Goal: Task Accomplishment & Management: Use online tool/utility

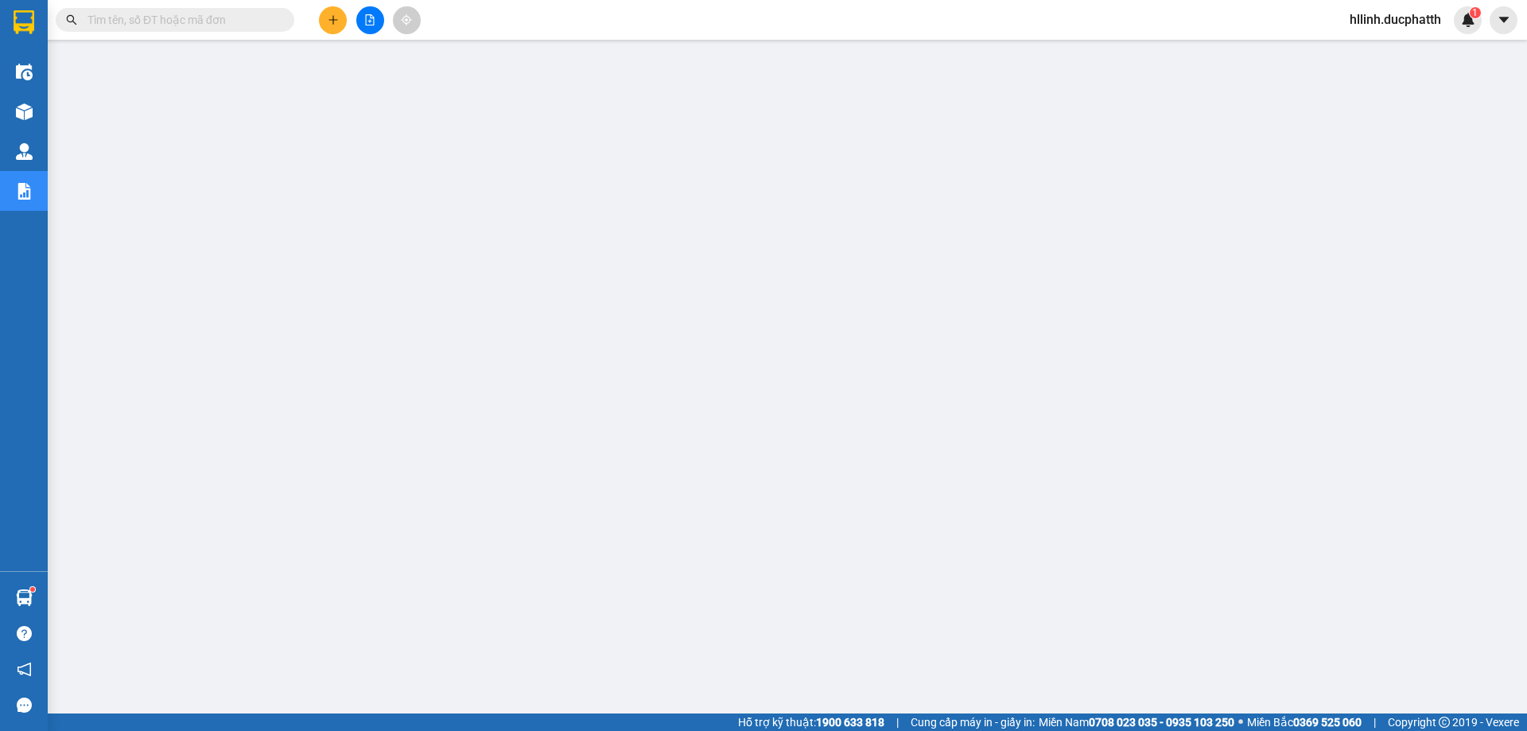
click at [204, 19] on input "text" at bounding box center [182, 20] width 188 height 18
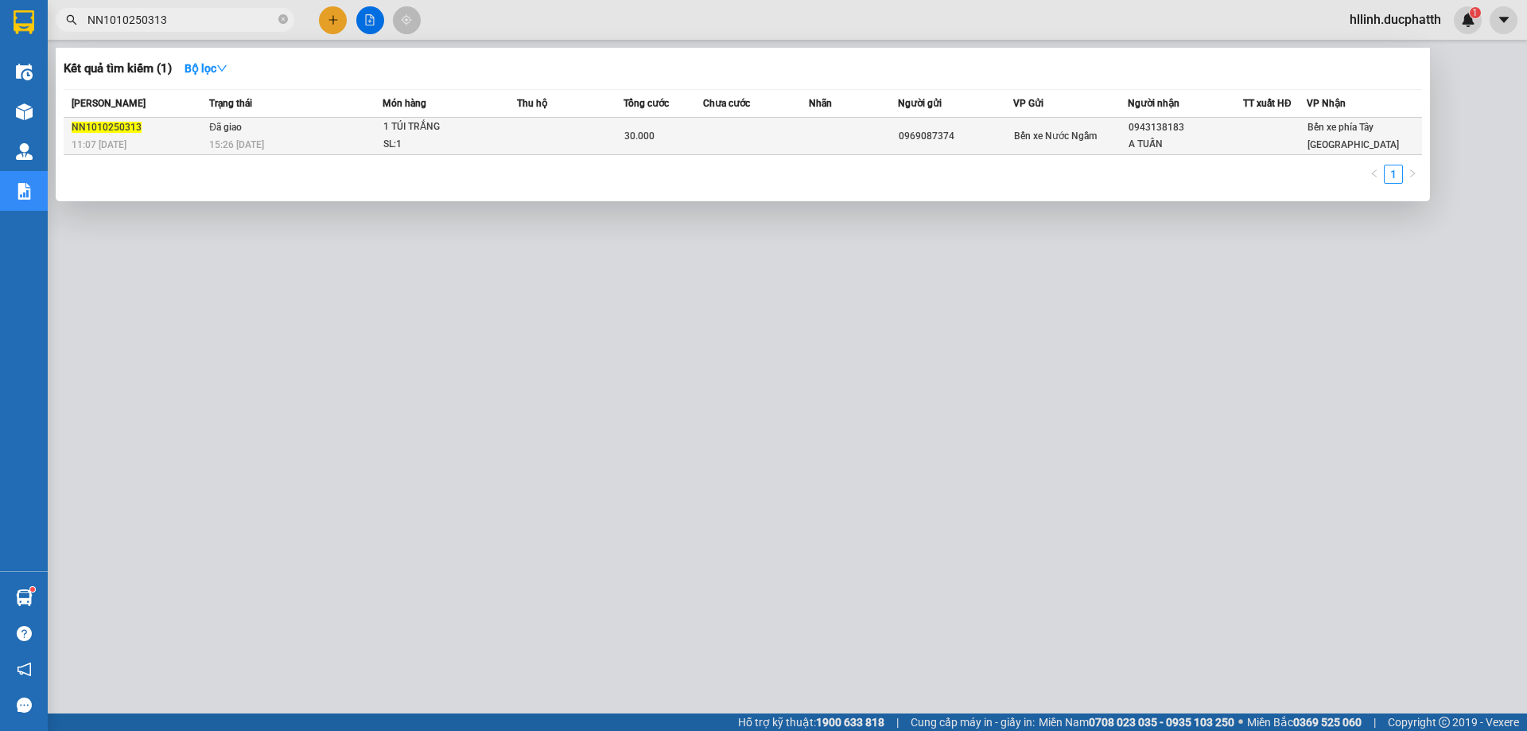
type input "NN1010250313"
click at [383, 130] on div "1 TÚI TRẮNG" at bounding box center [442, 128] width 119 height 18
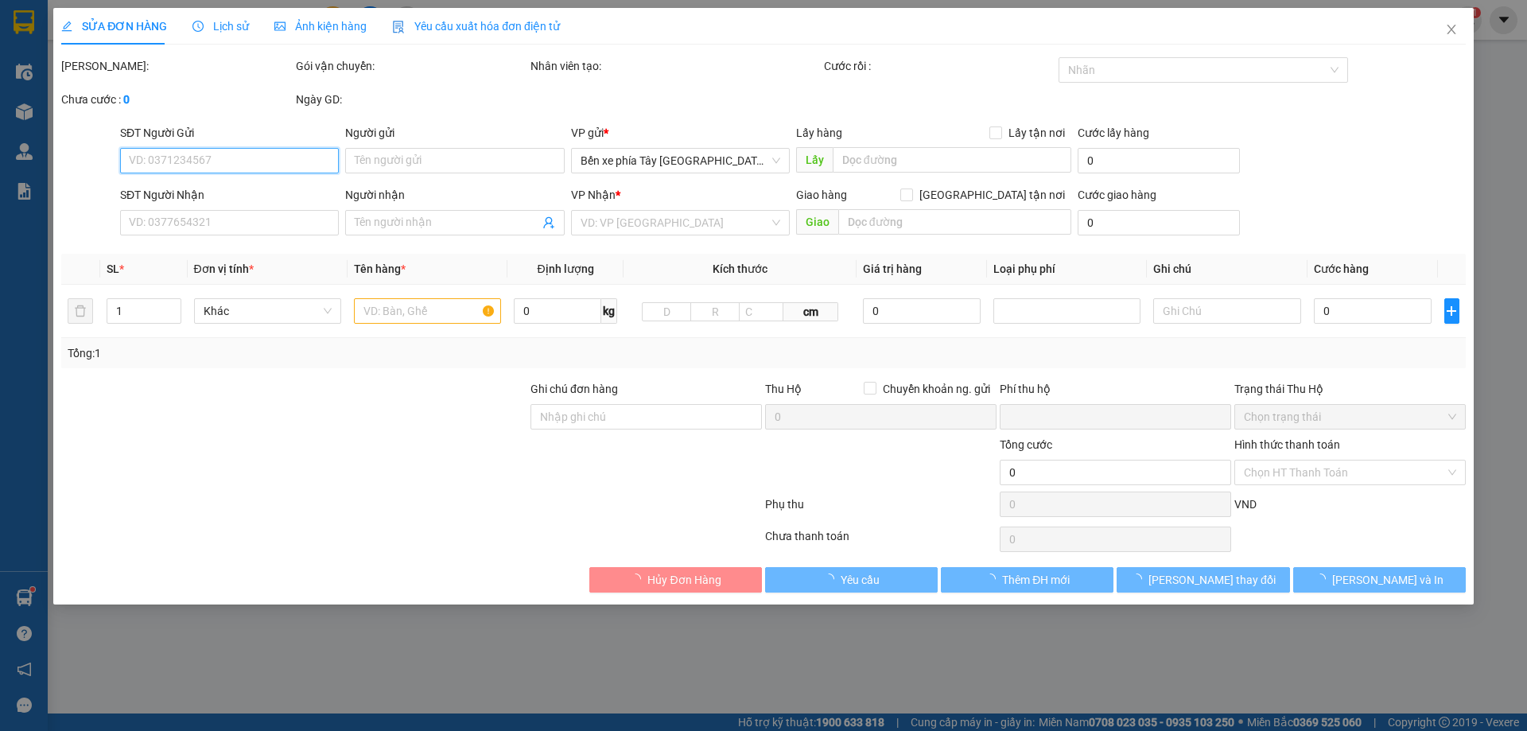
type input "0969087374"
type input "0943138183"
type input "A TUẤN"
type input "Nntt - ck"
type input "0"
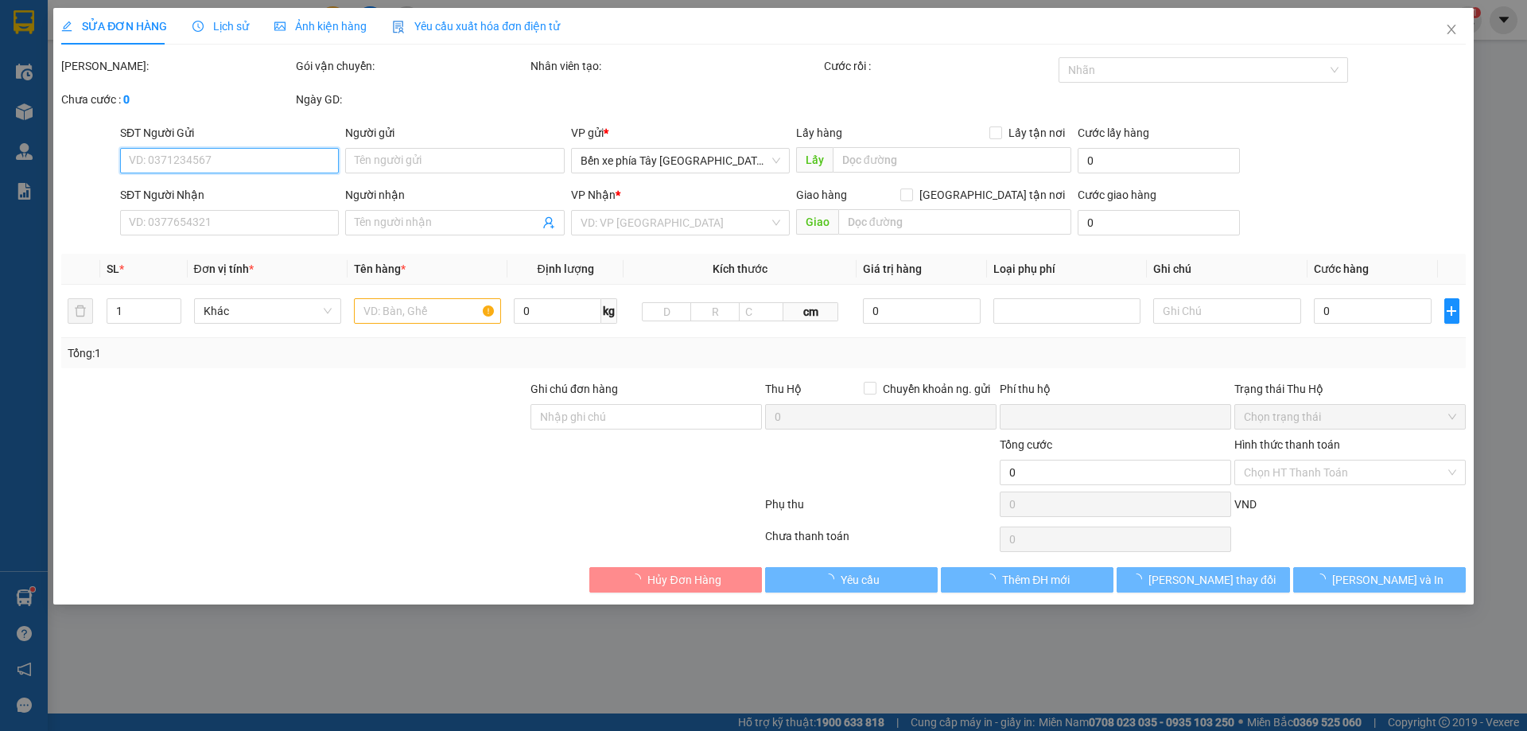
type input "30.000"
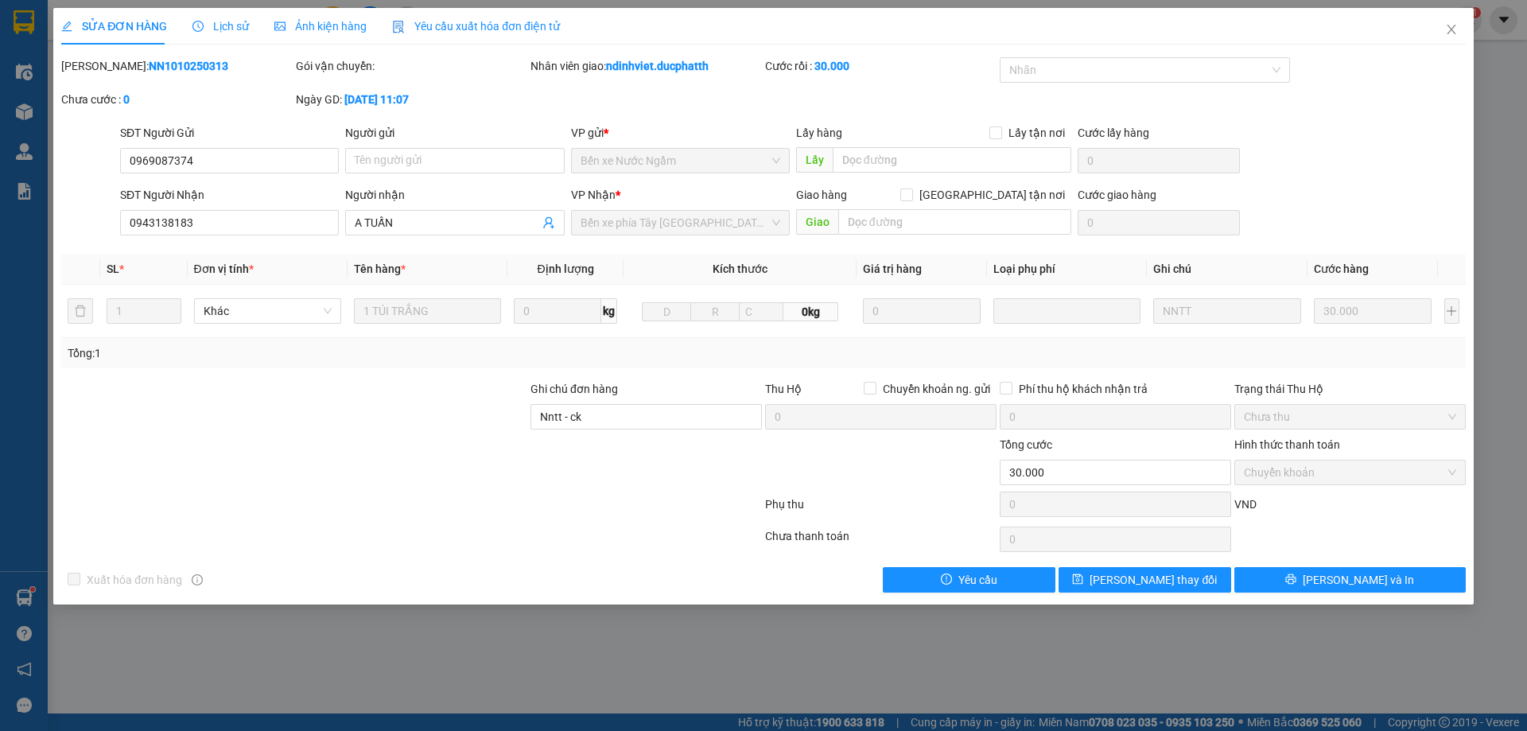
click at [204, 28] on span "Lịch sử" at bounding box center [221, 26] width 56 height 13
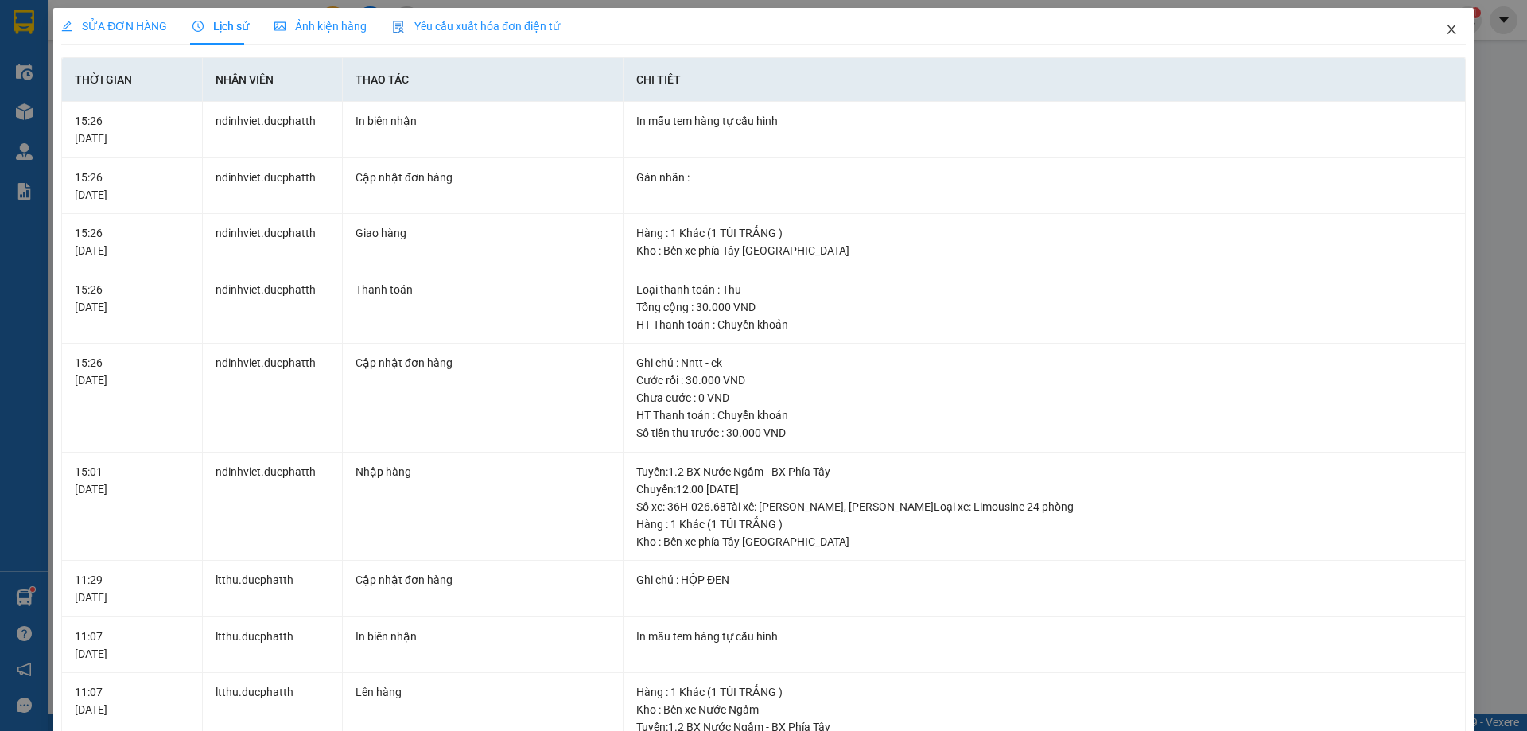
click at [1449, 27] on span "Close" at bounding box center [1452, 30] width 45 height 45
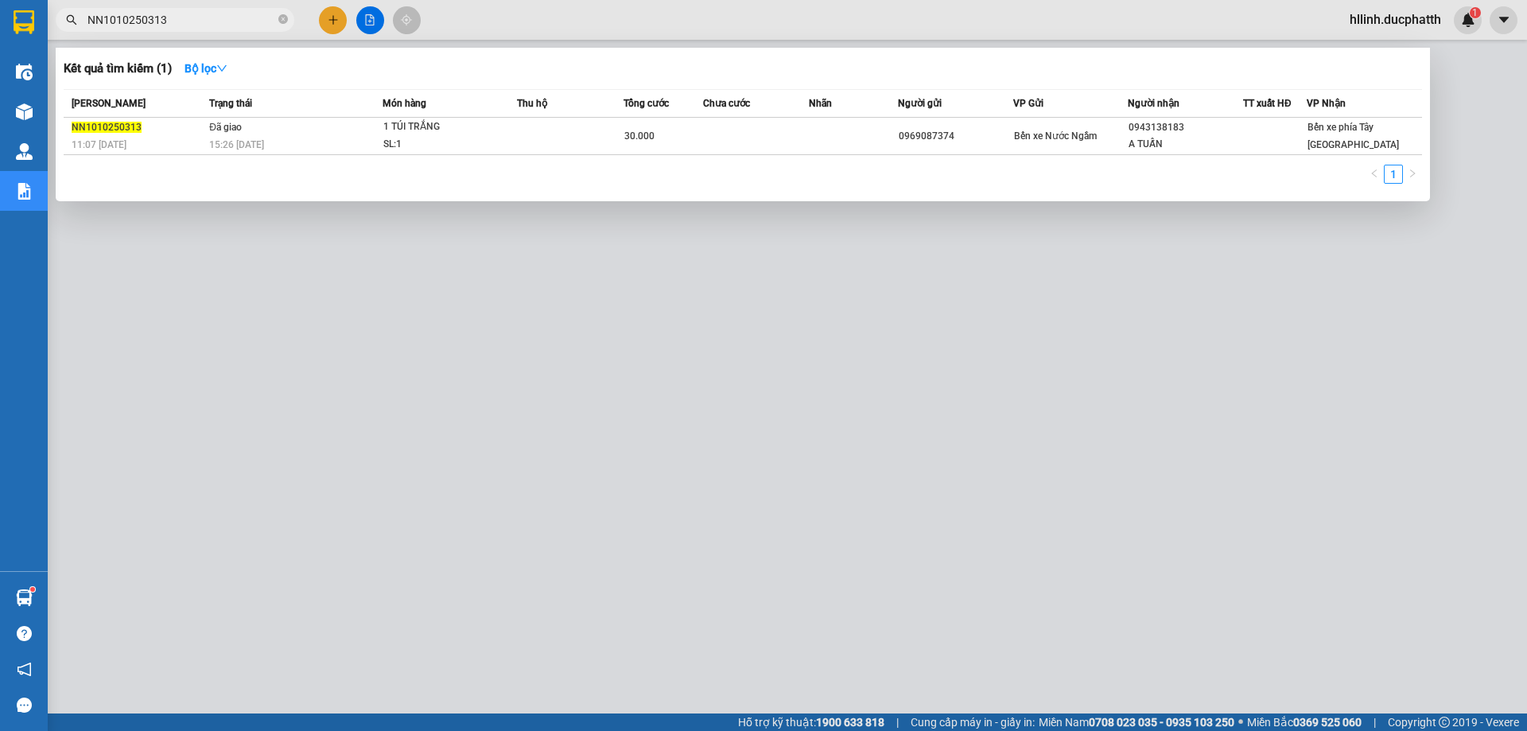
drag, startPoint x: 204, startPoint y: 22, endPoint x: 56, endPoint y: 7, distance: 147.9
click at [56, 7] on div "Kết quả tìm kiếm ( 1 ) Bộ lọc Mã ĐH Trạng thái Món hàng Thu hộ Tổng cước Chưa c…" at bounding box center [155, 20] width 310 height 28
paste input "PT1010250332"
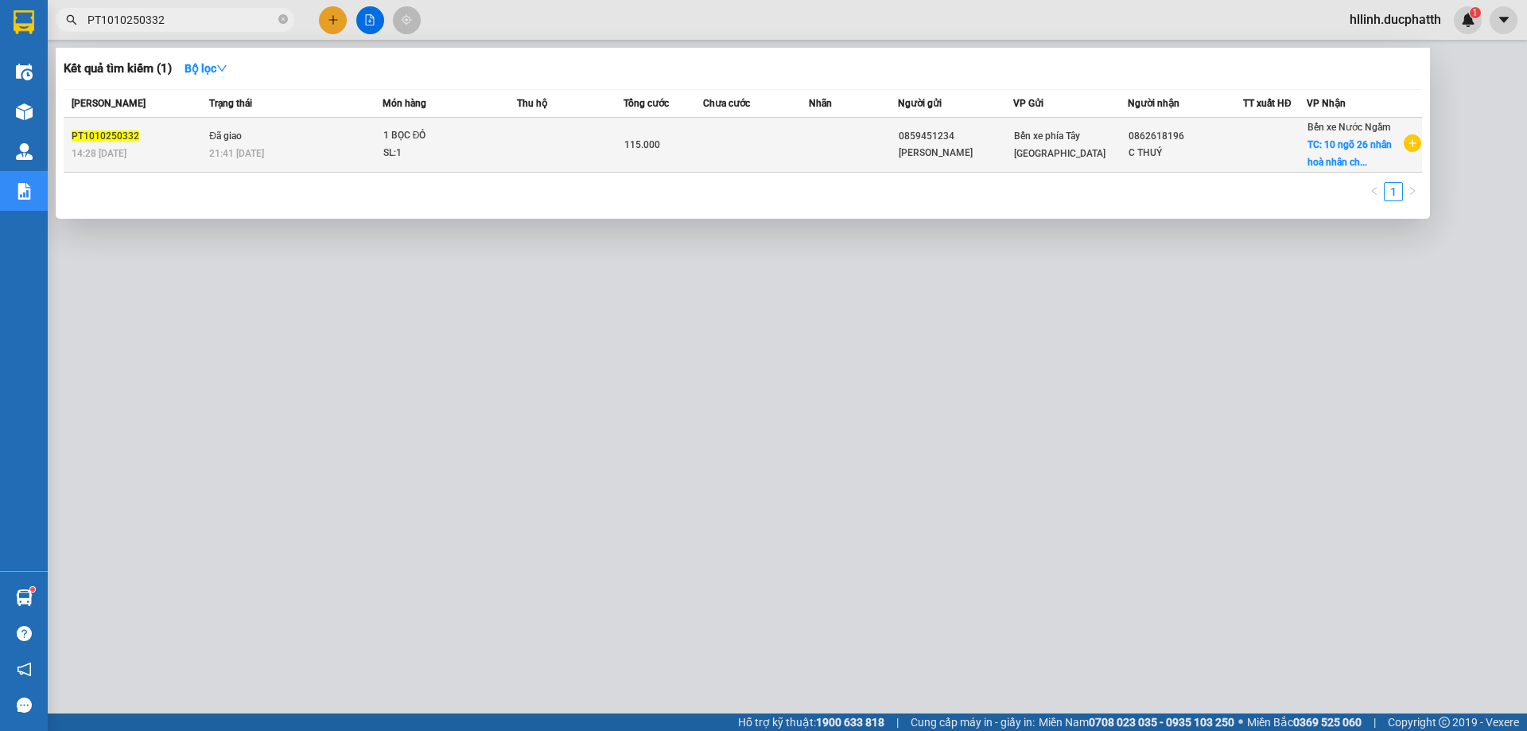
type input "PT1010250332"
click at [648, 143] on span "115.000" at bounding box center [642, 144] width 36 height 11
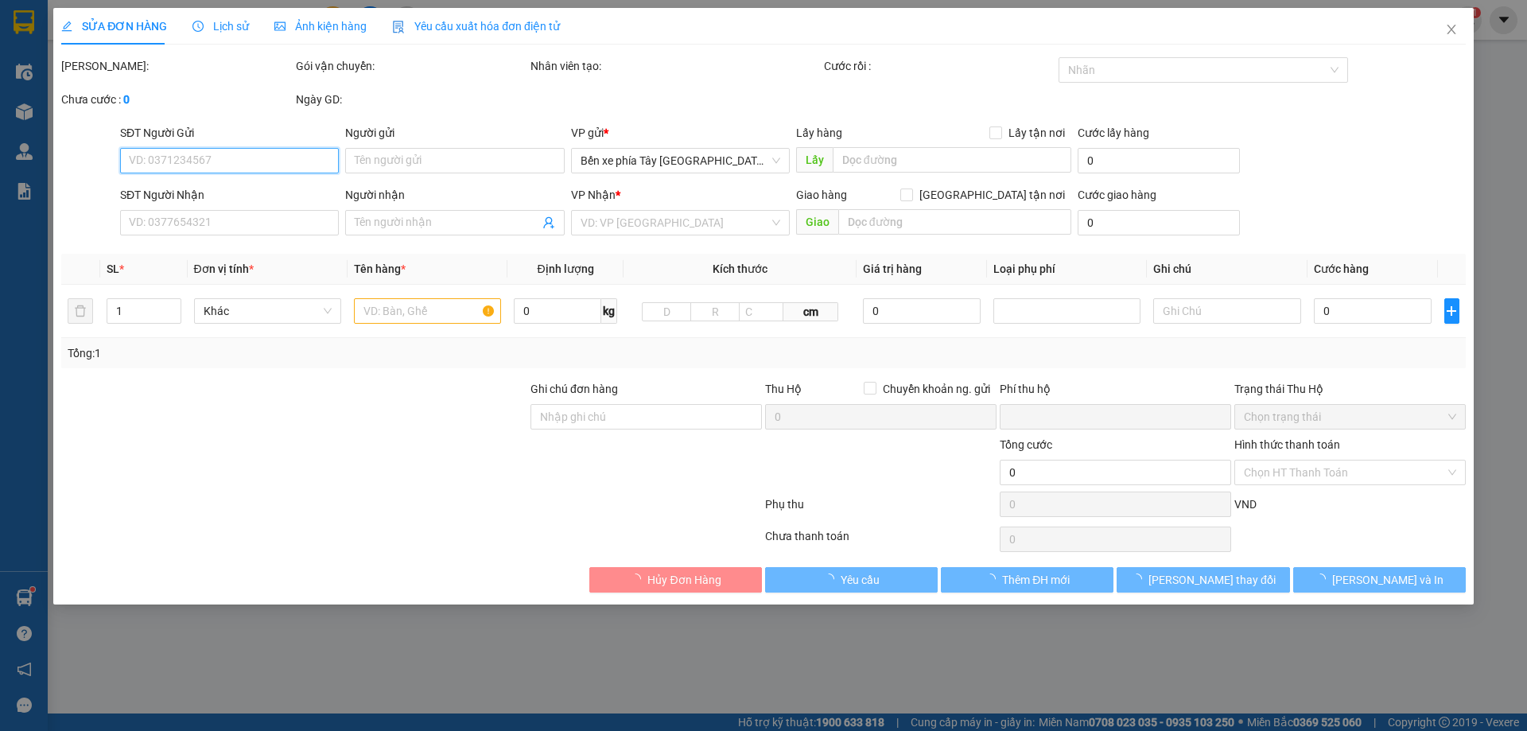
type input "0859451234"
type input "[PERSON_NAME]"
type input "0862618196"
type input "C THUÝ"
checkbox input "true"
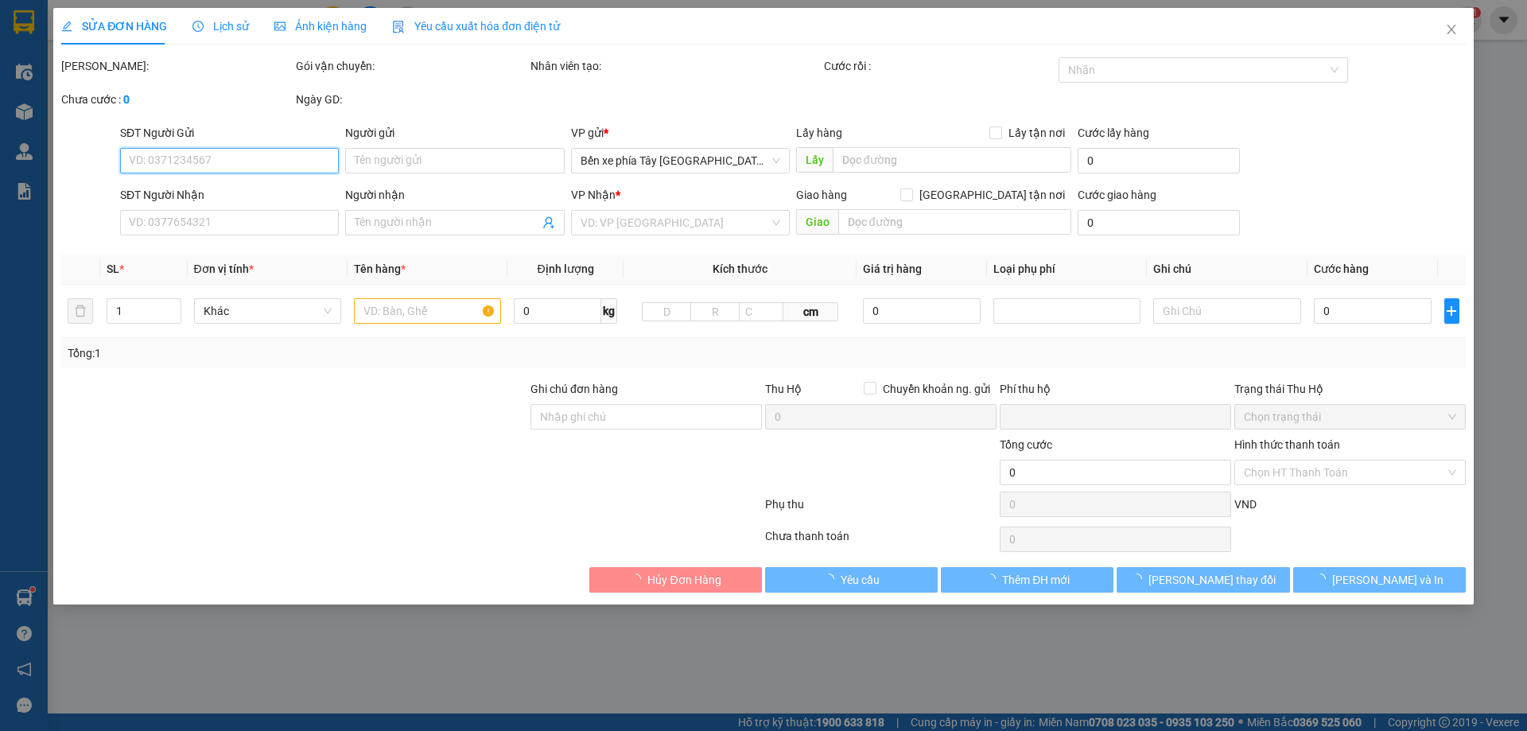
type input "10 ngõ 26 nhân hoà nhân chính"
type input "85.000"
type input "GỬI TT ck10/10 14H26 [PERSON_NAME]"
type input "0"
type input "115.000"
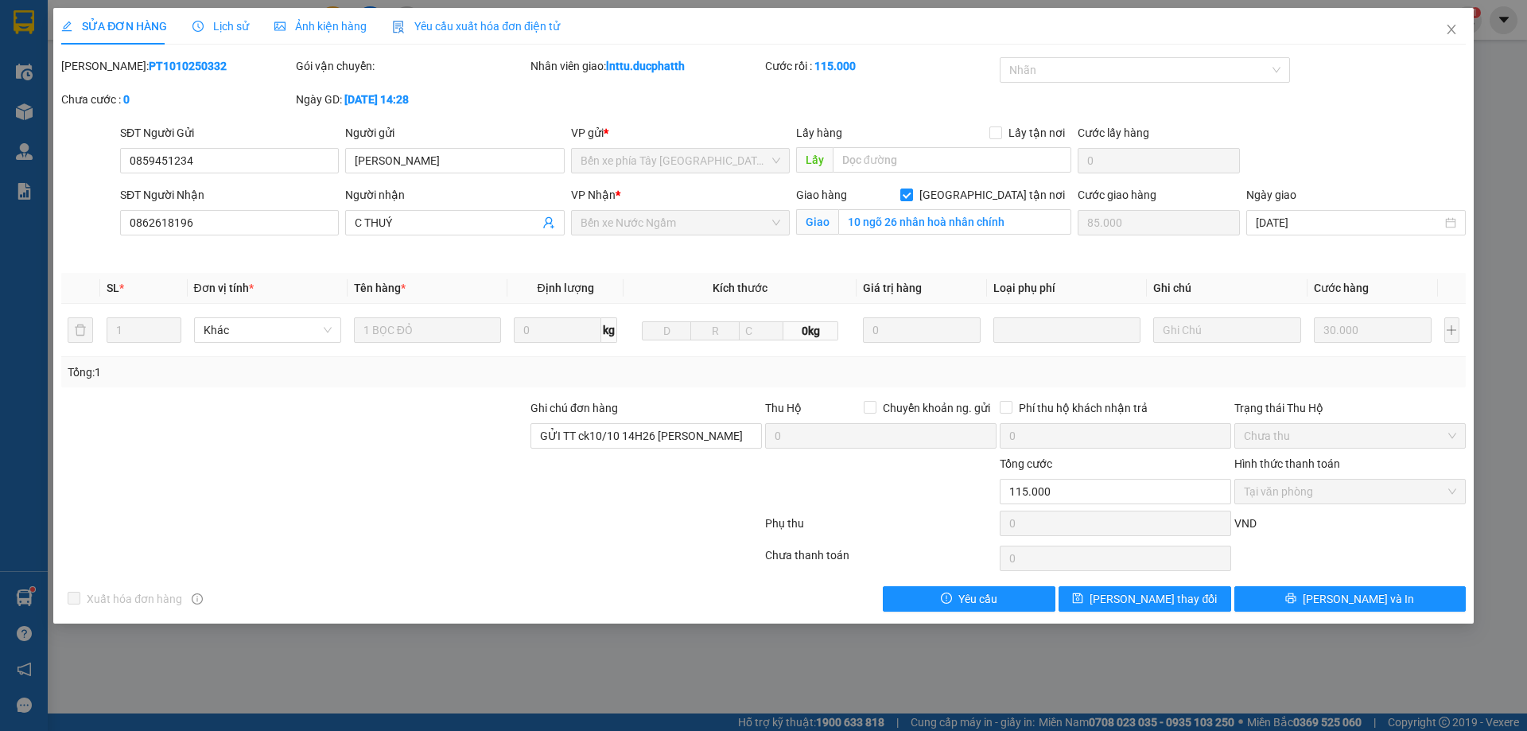
click at [220, 21] on span "Lịch sử" at bounding box center [221, 26] width 56 height 13
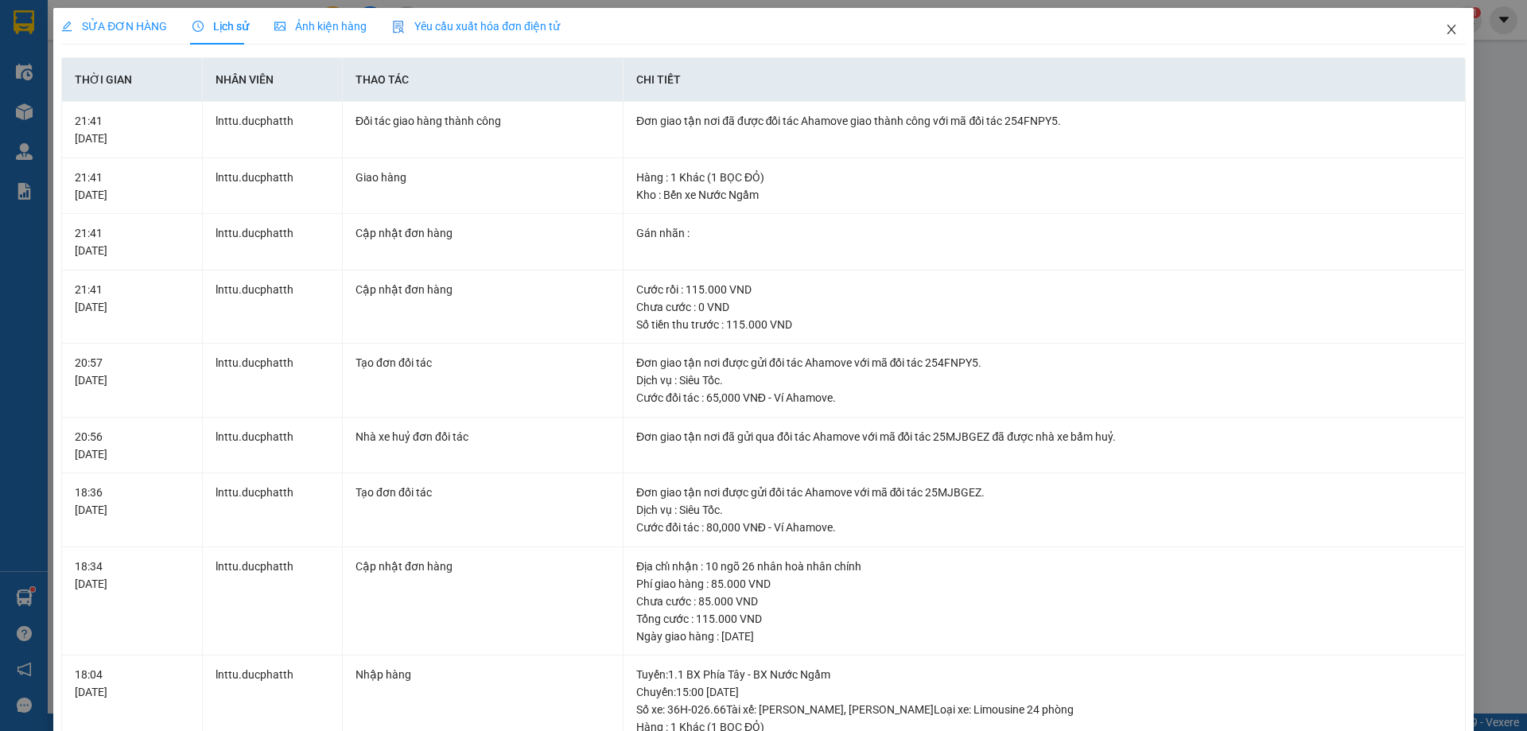
click at [1445, 30] on icon "close" at bounding box center [1451, 29] width 13 height 13
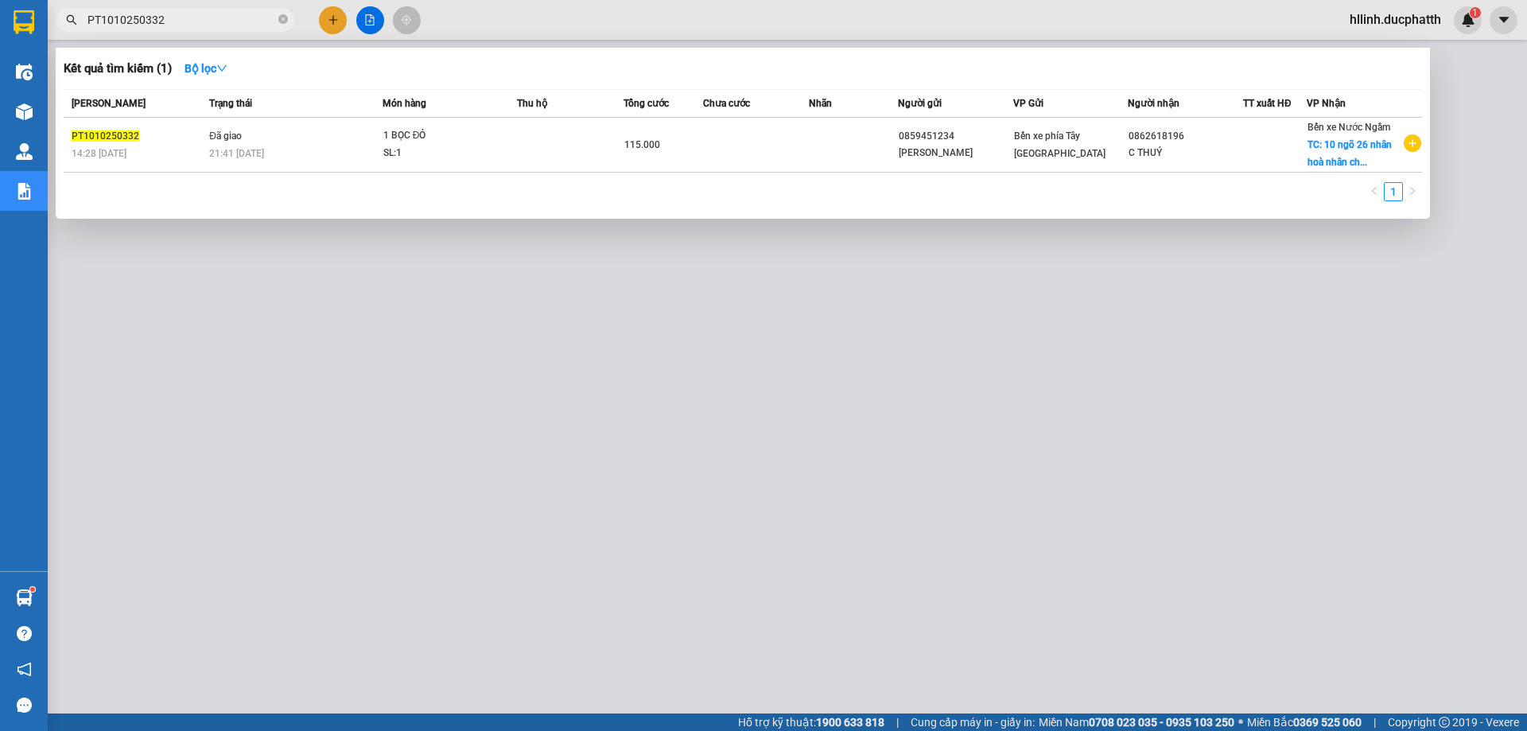
click at [227, 22] on input "PT1010250332" at bounding box center [182, 20] width 188 height 18
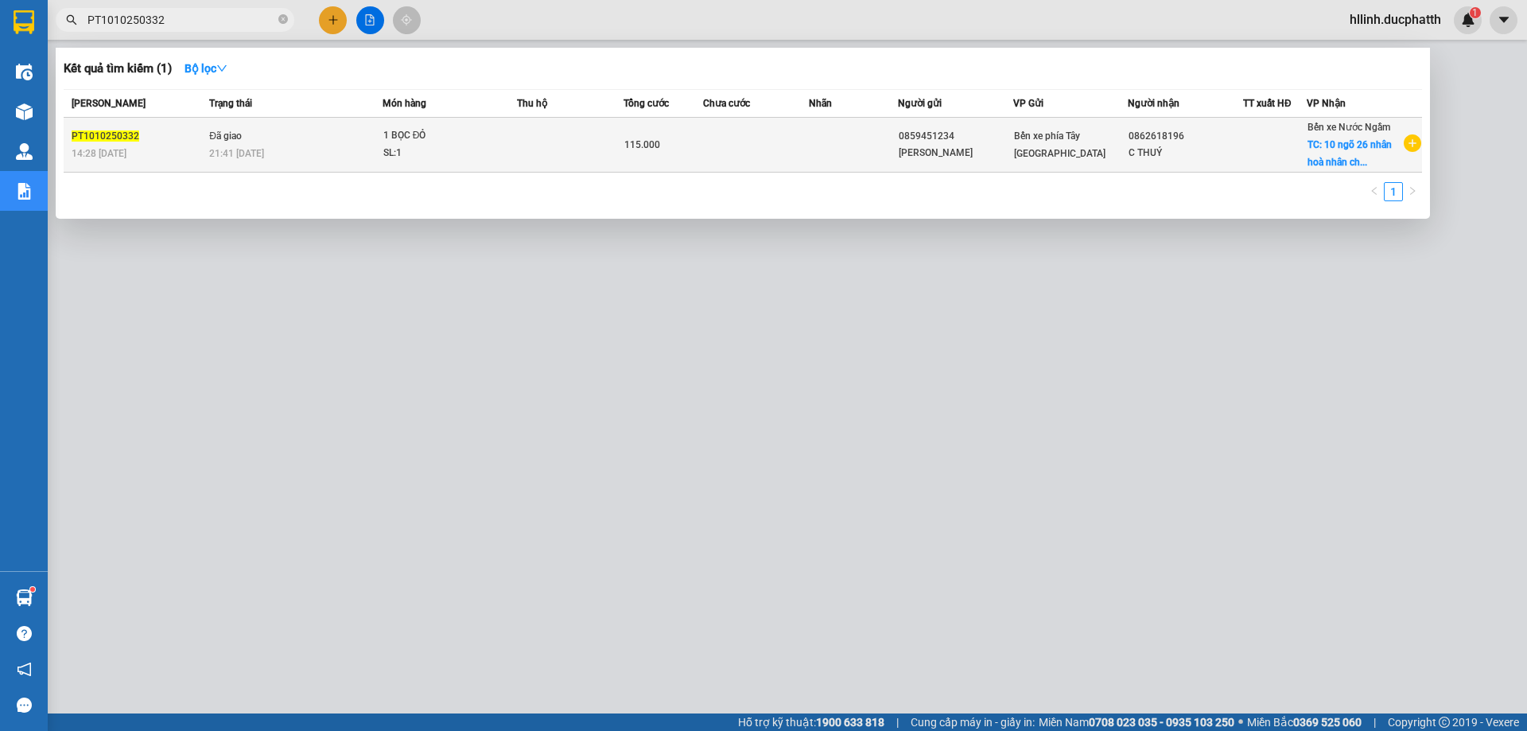
click at [632, 148] on span "115.000" at bounding box center [642, 144] width 36 height 11
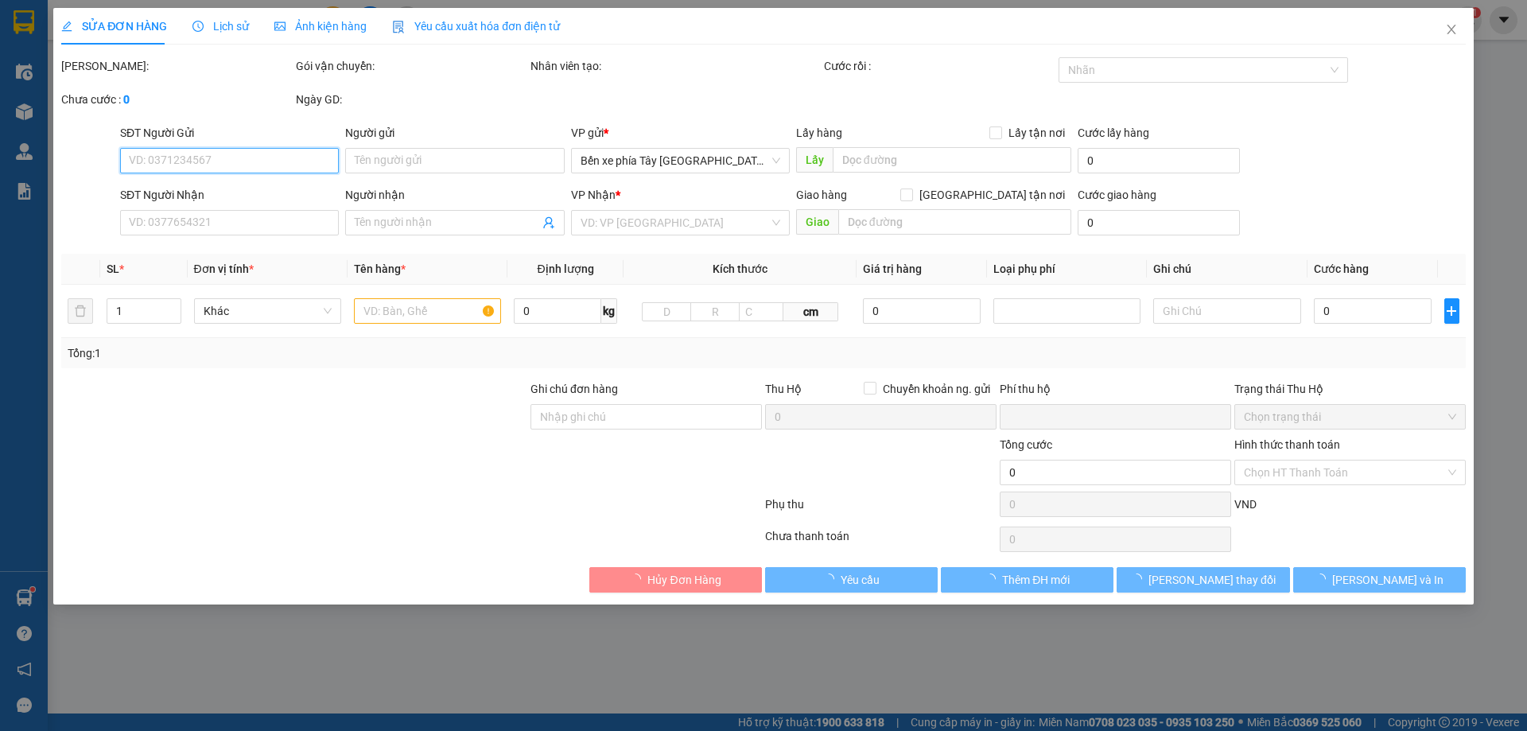
type input "0859451234"
type input "[PERSON_NAME]"
type input "0862618196"
type input "C THUÝ"
checkbox input "true"
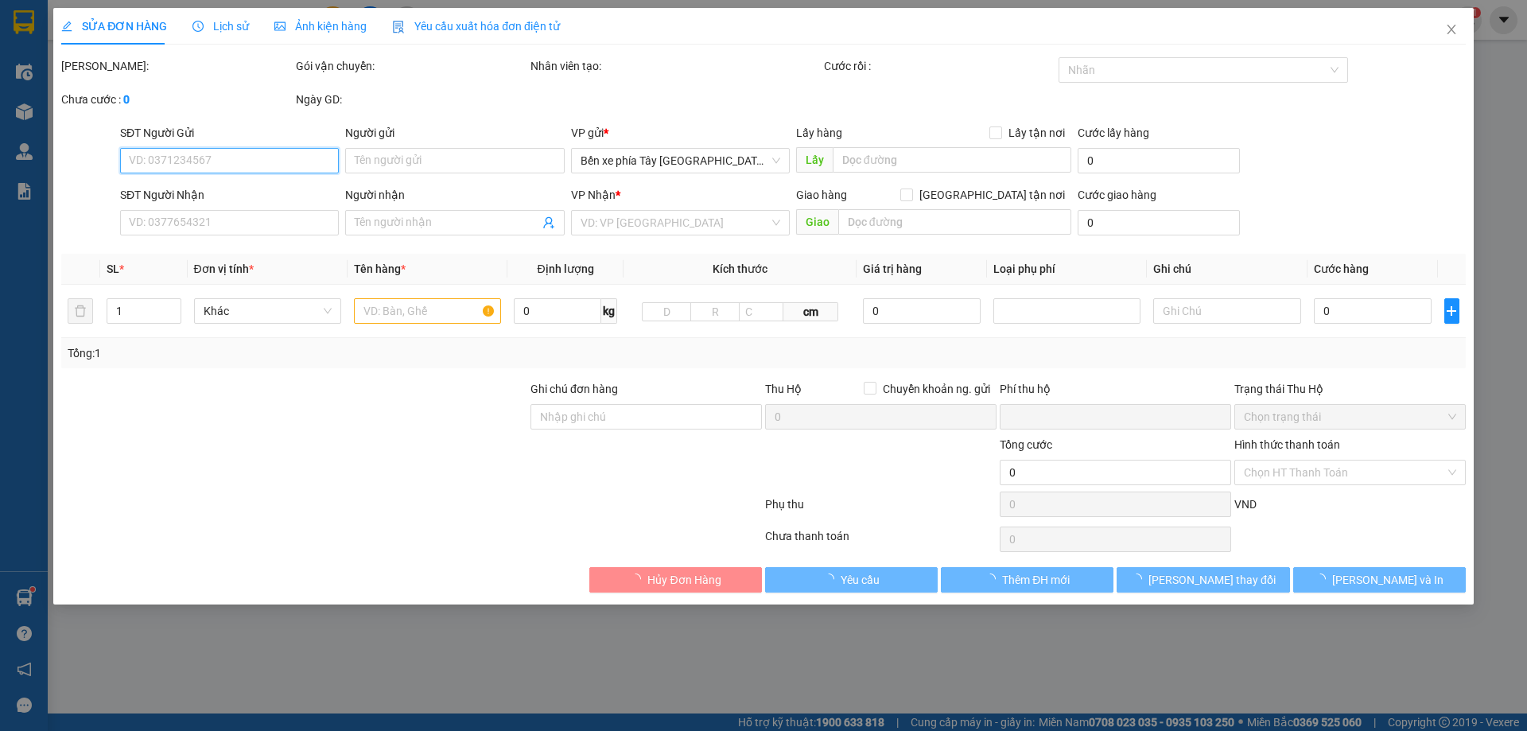
type input "10 ngõ 26 nhân hoà nhân chính"
type input "85.000"
type input "GỬI TT ck10/10 14H26 [PERSON_NAME]"
type input "0"
type input "115.000"
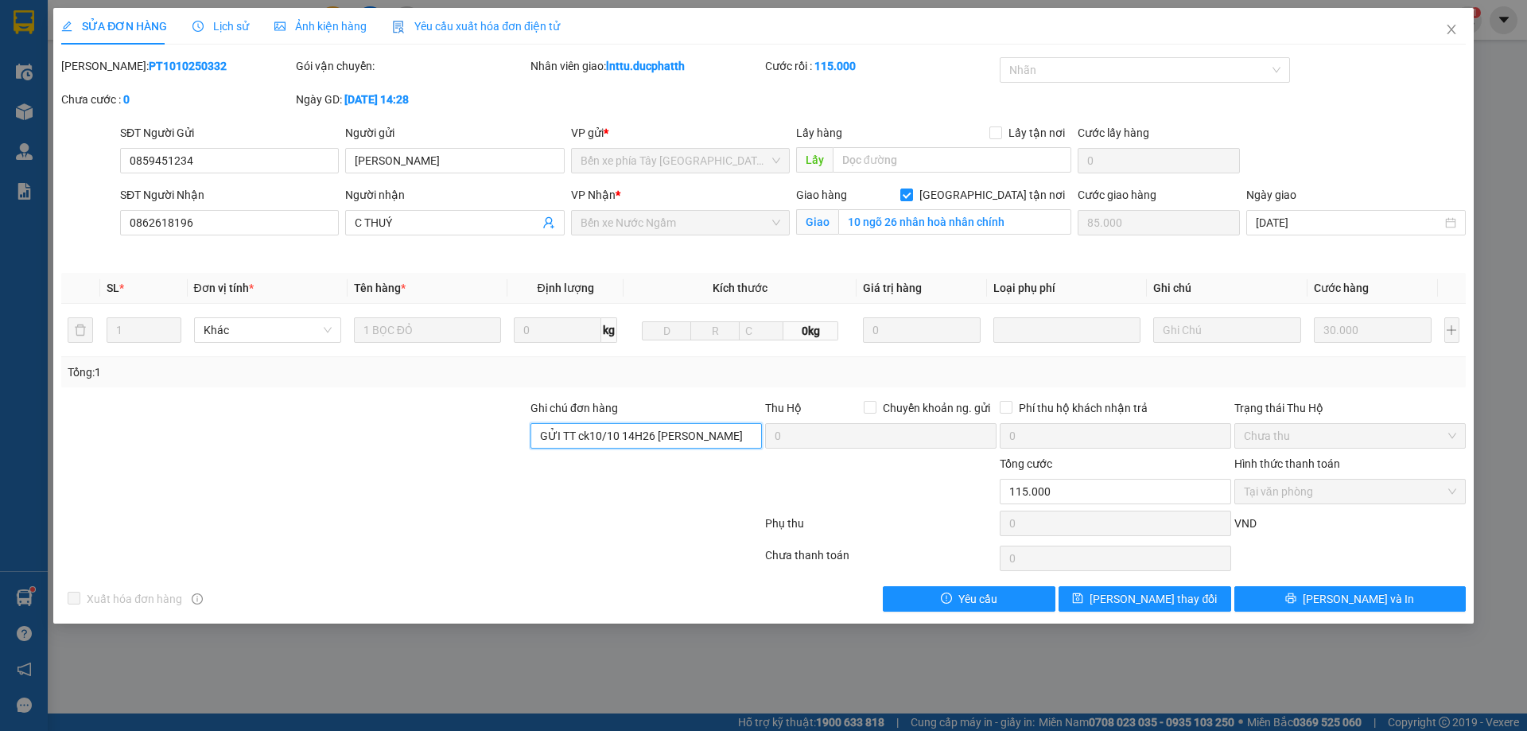
click at [716, 434] on input "GỬI TT ck10/10 14H26 [PERSON_NAME]" at bounding box center [646, 435] width 231 height 25
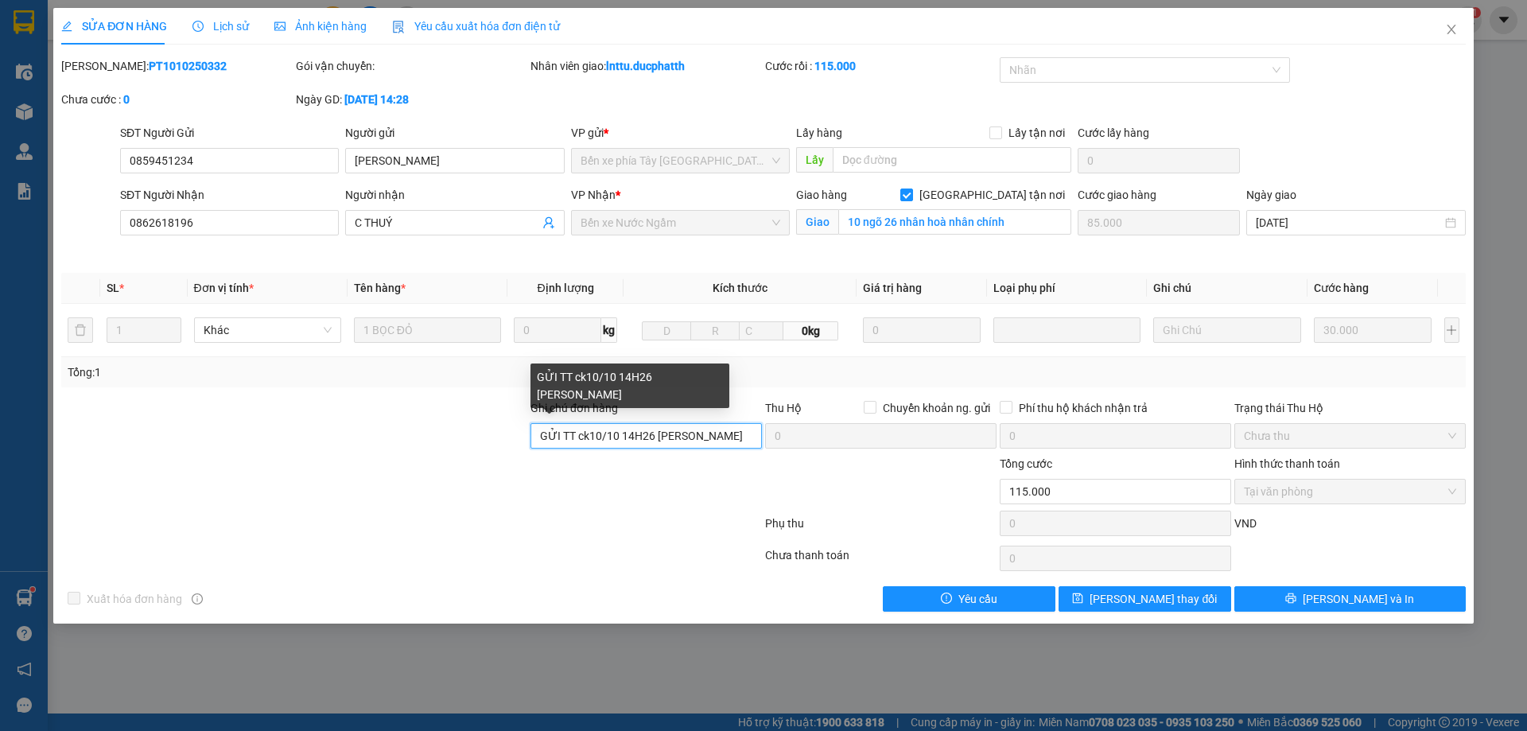
click at [743, 435] on input "GỬI TT ck10/10 14H26 [PERSON_NAME]" at bounding box center [646, 435] width 231 height 25
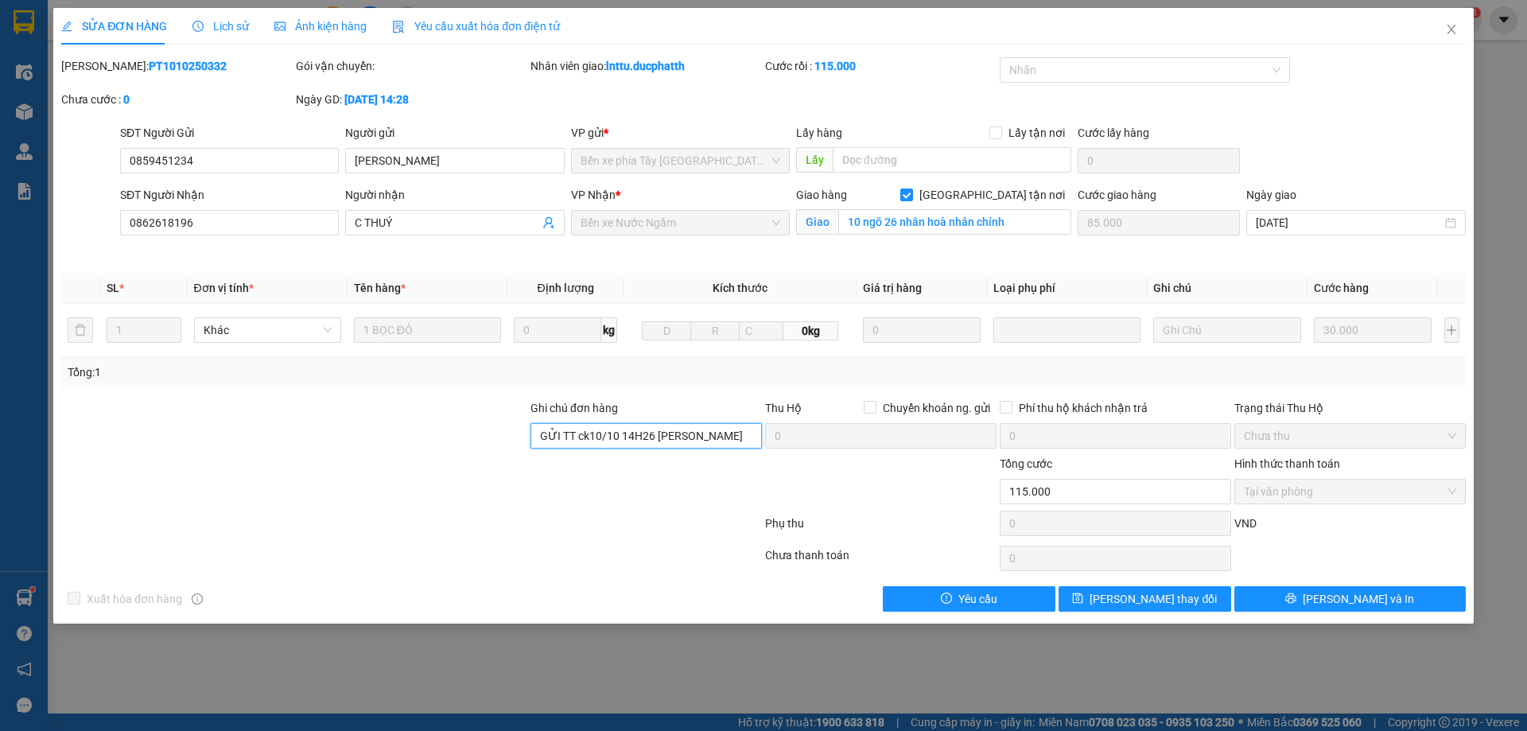
scroll to position [0, 42]
paste input "ck [DATE] 21h09 Duong Duc Thang shb"
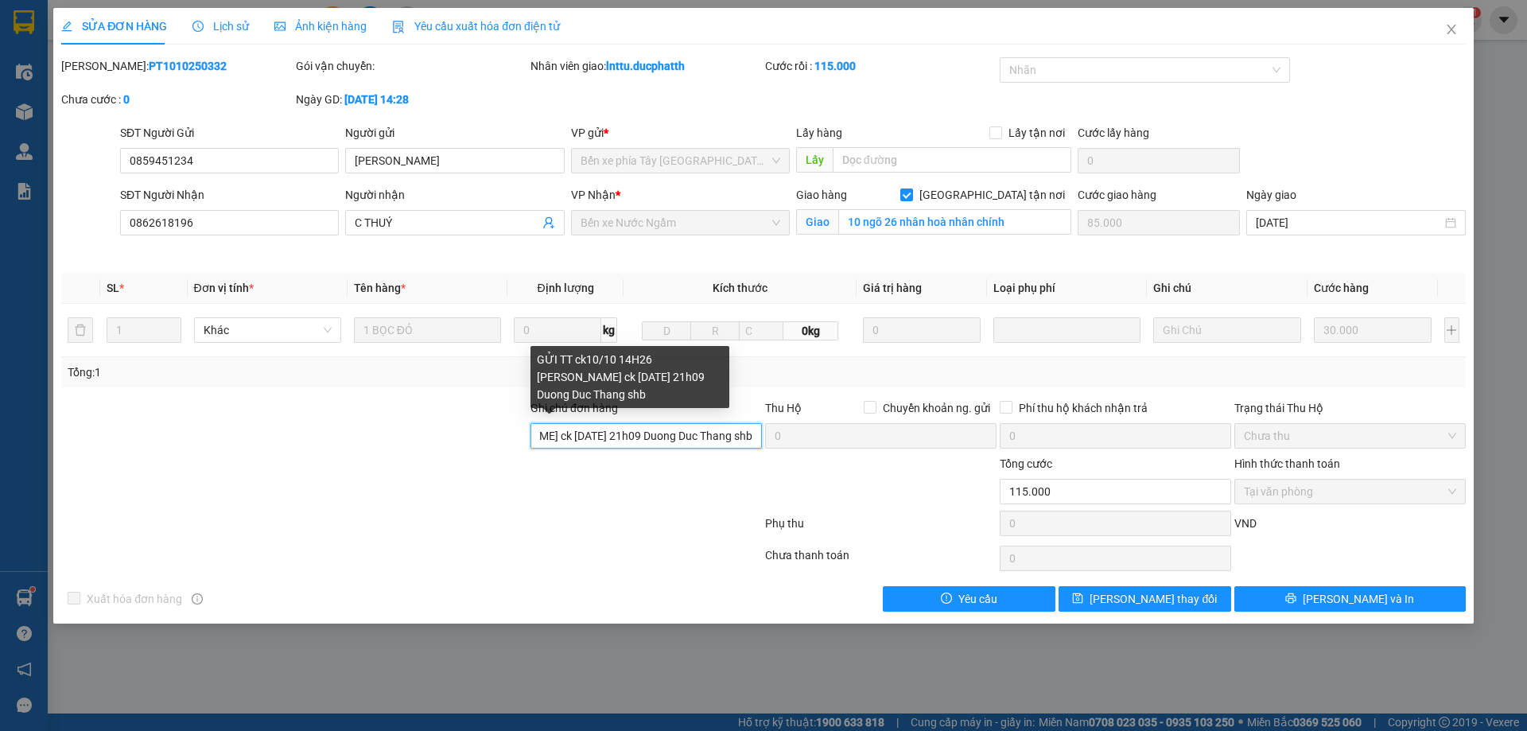
drag, startPoint x: 573, startPoint y: 432, endPoint x: 606, endPoint y: 443, distance: 35.2
click at [573, 434] on input "GỬI TT ck10/10 14H26 [PERSON_NAME] ck [DATE] 21h09 Duong Duc Thang shb" at bounding box center [646, 435] width 231 height 25
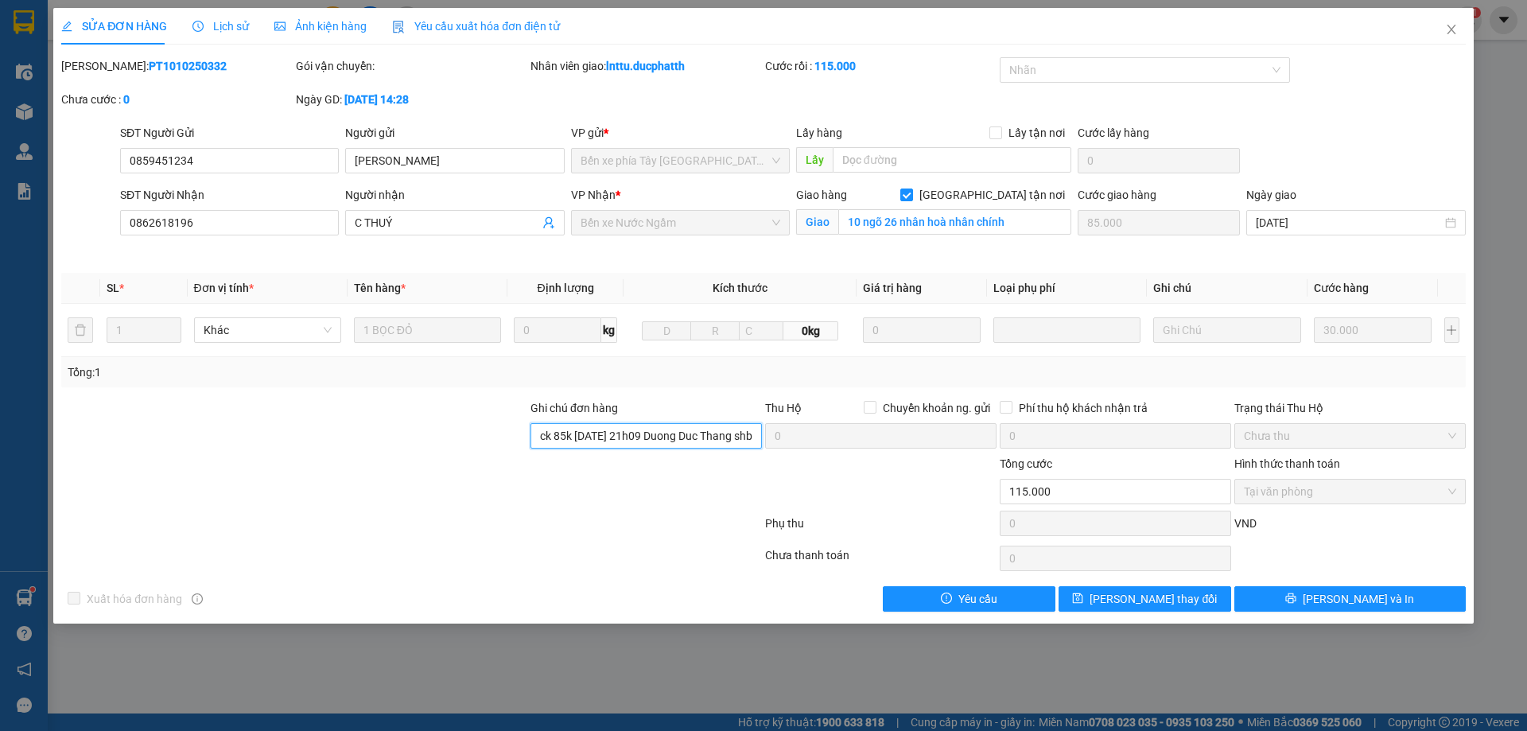
scroll to position [0, 274]
type input "GỬI TT ck 30k [DATE] 14H26 [PERSON_NAME] ck 85k [DATE] 21h09 Duong Duc Thang shb"
click at [1160, 597] on span "[PERSON_NAME] thay đổi" at bounding box center [1153, 599] width 127 height 18
